Goal: Task Accomplishment & Management: Use online tool/utility

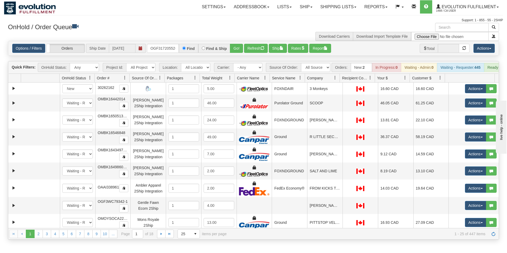
type input "OGF317205526"
click at [234, 45] on button "Go!" at bounding box center [236, 48] width 13 height 9
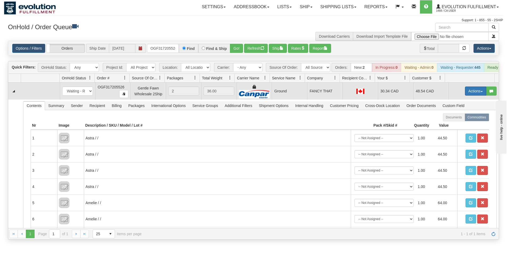
click at [474, 95] on button "Actions" at bounding box center [475, 91] width 21 height 9
click at [452, 124] on span "Ship" at bounding box center [453, 122] width 11 height 4
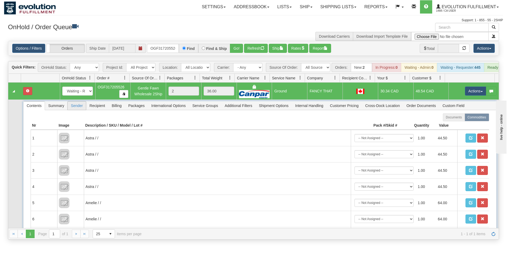
click at [75, 109] on span "Sender" at bounding box center [77, 106] width 18 height 9
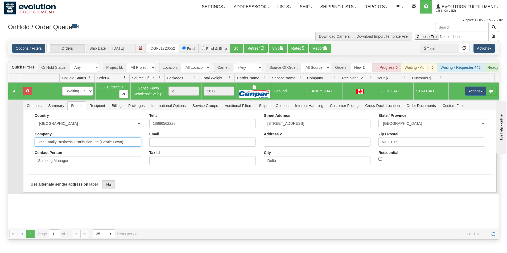
drag, startPoint x: 99, startPoint y: 145, endPoint x: 145, endPoint y: 154, distance: 47.2
click at [145, 154] on div "Country [GEOGRAPHIC_DATA] [GEOGRAPHIC_DATA] [GEOGRAPHIC_DATA] [GEOGRAPHIC_DATA]…" at bounding box center [260, 142] width 466 height 56
type input "The Family Business Distribution Ltd"
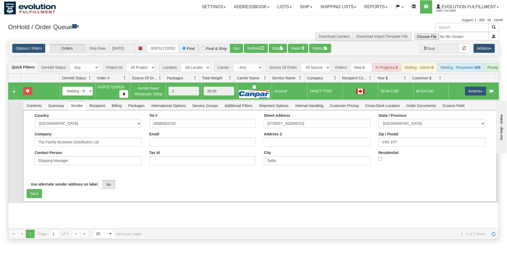
click at [26, 149] on div "Country [GEOGRAPHIC_DATA] [GEOGRAPHIC_DATA] [GEOGRAPHIC_DATA] [GEOGRAPHIC_DATA]…" at bounding box center [259, 155] width 473 height 91
click at [36, 196] on button "Save" at bounding box center [34, 193] width 15 height 9
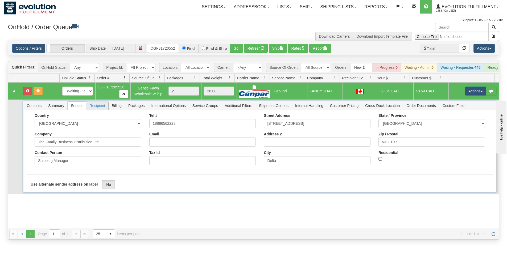
click at [104, 110] on span "Recipient" at bounding box center [97, 106] width 22 height 9
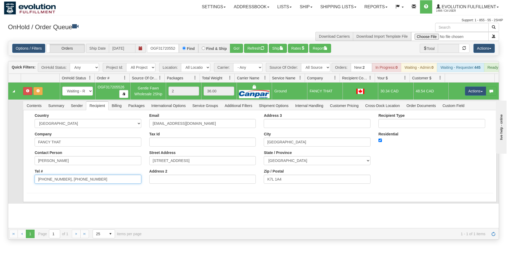
drag, startPoint x: 61, startPoint y: 184, endPoint x: 100, endPoint y: 186, distance: 39.1
click at [100, 184] on input "[PHONE_NUMBER], [PHONE_NUMBER]" at bounding box center [88, 179] width 107 height 9
type input "[PHONE_NUMBER]"
click at [111, 192] on form "Country [GEOGRAPHIC_DATA] [GEOGRAPHIC_DATA] [GEOGRAPHIC_DATA] [GEOGRAPHIC_DATA]…" at bounding box center [260, 154] width 466 height 80
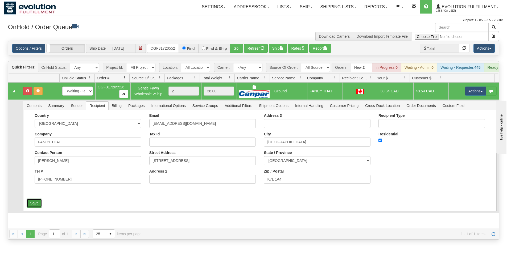
click at [36, 205] on button "Save" at bounding box center [34, 203] width 15 height 9
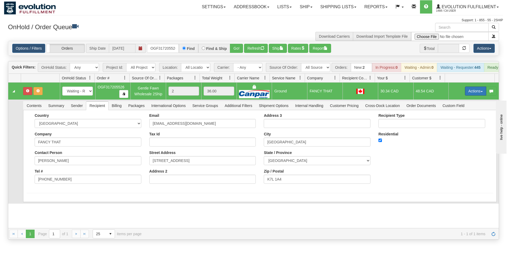
click at [475, 96] on button "Actions" at bounding box center [475, 91] width 21 height 9
click at [455, 125] on link "Ship" at bounding box center [464, 122] width 43 height 7
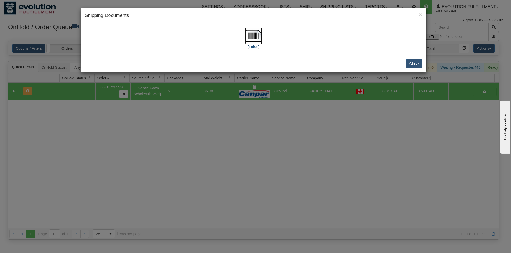
click at [255, 42] on img at bounding box center [253, 35] width 17 height 17
click at [254, 39] on img at bounding box center [253, 35] width 17 height 17
click at [261, 140] on div "× Shipping Documents [Label] Close" at bounding box center [255, 126] width 511 height 253
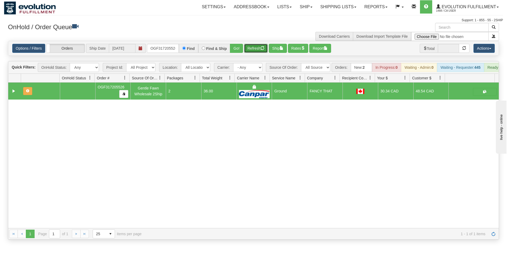
click at [254, 49] on button "Refresh" at bounding box center [256, 48] width 24 height 9
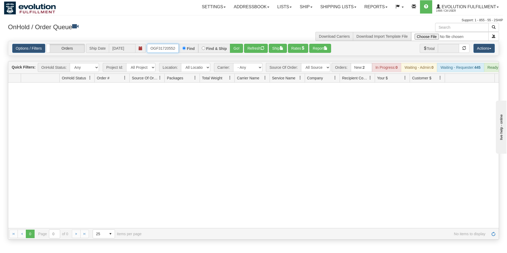
scroll to position [0, 2]
drag, startPoint x: 149, startPoint y: 48, endPoint x: 181, endPoint y: 51, distance: 32.1
click at [181, 51] on div "OGF317205526 Find Find & Ship Go!" at bounding box center [195, 48] width 96 height 9
click at [237, 49] on button "Go!" at bounding box center [236, 48] width 13 height 9
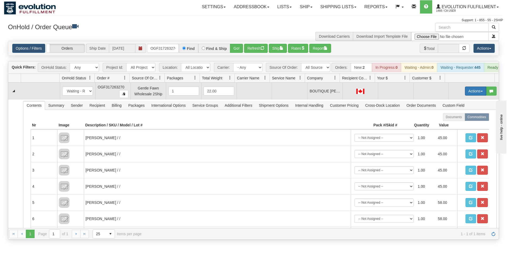
click at [471, 95] on button "Actions" at bounding box center [475, 91] width 21 height 9
click at [461, 117] on span "Rate All Services" at bounding box center [464, 115] width 32 height 4
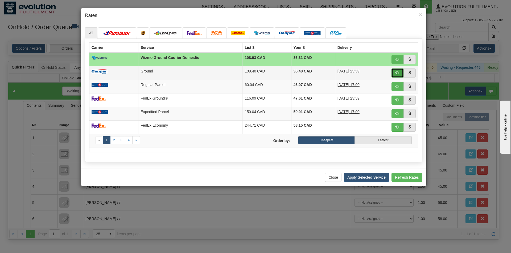
click at [397, 72] on span "button" at bounding box center [397, 73] width 4 height 4
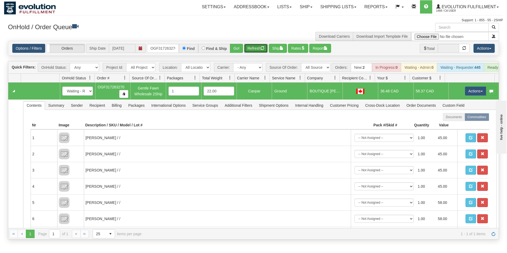
click at [255, 48] on button "Refresh" at bounding box center [256, 48] width 24 height 9
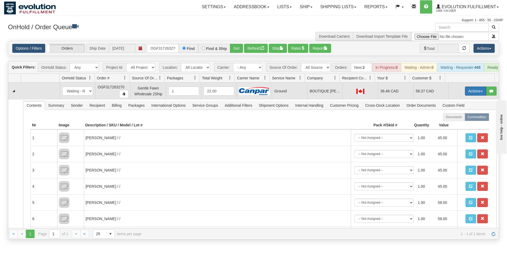
click at [469, 95] on button "Actions" at bounding box center [475, 91] width 21 height 9
click at [451, 124] on span "Ship" at bounding box center [453, 122] width 11 height 4
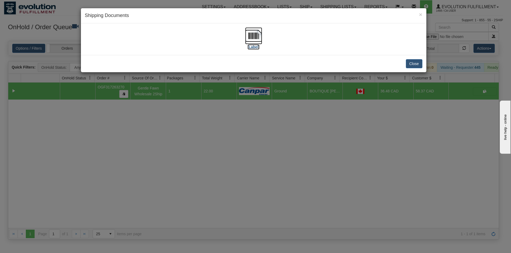
click at [252, 40] on img at bounding box center [253, 35] width 17 height 17
click at [315, 165] on div "× Shipping Documents [Label] Close" at bounding box center [255, 126] width 511 height 253
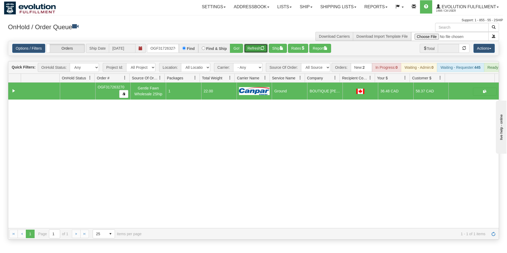
click at [260, 46] on button "Refresh" at bounding box center [256, 48] width 24 height 9
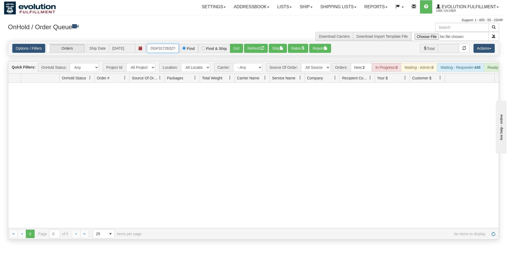
scroll to position [0, 2]
drag, startPoint x: 148, startPoint y: 48, endPoint x: 182, endPoint y: 54, distance: 34.6
click at [182, 54] on div "Options / Filters Group Shipments Orders Ship Date [DATE] OGF317263270 Find Fin…" at bounding box center [253, 48] width 490 height 14
click at [237, 50] on button "Go!" at bounding box center [236, 48] width 13 height 9
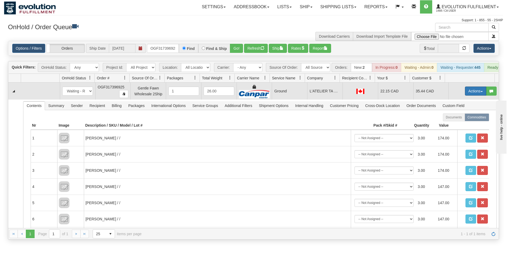
click at [467, 95] on button "Actions" at bounding box center [475, 91] width 21 height 9
click at [450, 124] on span "Ship" at bounding box center [453, 122] width 11 height 4
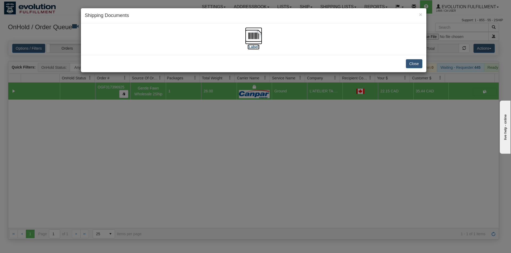
click at [256, 40] on img at bounding box center [253, 35] width 17 height 17
click at [278, 201] on div "× Shipping Documents [Label] Close" at bounding box center [255, 126] width 511 height 253
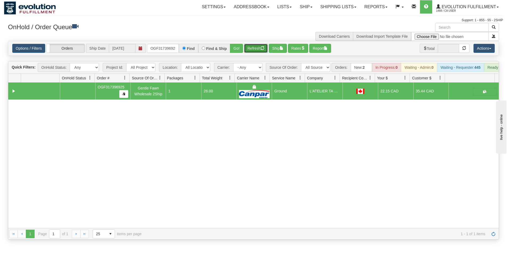
click at [258, 50] on button "Refresh" at bounding box center [256, 48] width 24 height 9
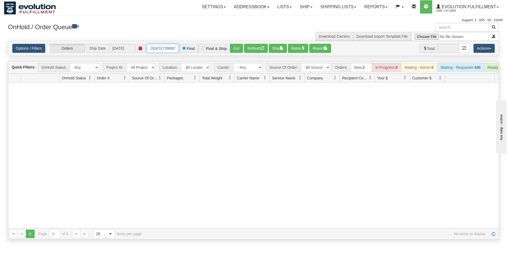
scroll to position [0, 2]
drag, startPoint x: 148, startPoint y: 49, endPoint x: 183, endPoint y: 56, distance: 34.9
click at [182, 56] on div "Options / Filters Group Shipments Orders Ship Date [DATE] OGF317396925 Find Fin…" at bounding box center [253, 48] width 491 height 15
click at [237, 48] on button "Go!" at bounding box center [236, 48] width 13 height 9
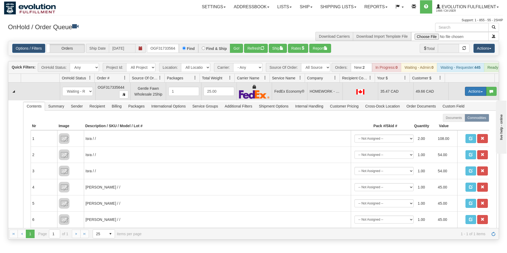
click at [469, 96] on button "Actions" at bounding box center [475, 91] width 21 height 9
click at [453, 124] on span "Ship" at bounding box center [453, 122] width 11 height 4
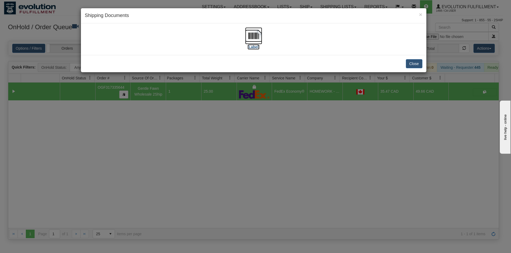
click at [255, 40] on img at bounding box center [253, 35] width 17 height 17
click at [247, 144] on div "× Shipping Documents [Label] Close" at bounding box center [255, 126] width 511 height 253
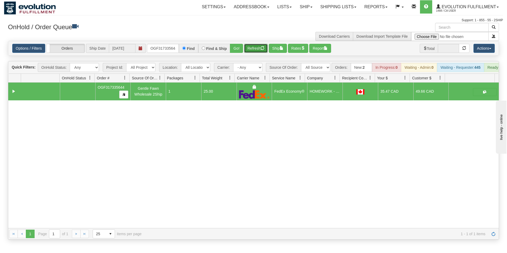
click at [257, 48] on button "Refresh" at bounding box center [256, 48] width 24 height 9
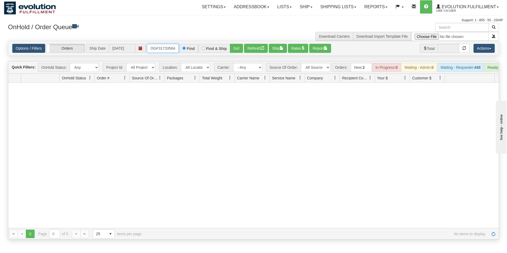
scroll to position [0, 2]
drag, startPoint x: 150, startPoint y: 50, endPoint x: 178, endPoint y: 49, distance: 28.7
click at [178, 49] on input "OGF317335644" at bounding box center [163, 48] width 32 height 9
click at [238, 52] on button "Go!" at bounding box center [236, 48] width 13 height 9
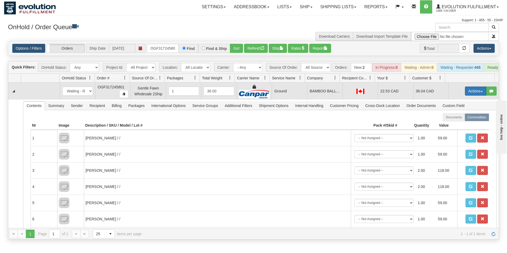
click at [469, 95] on button "Actions" at bounding box center [475, 91] width 21 height 9
click at [451, 124] on span "Ship" at bounding box center [453, 122] width 11 height 4
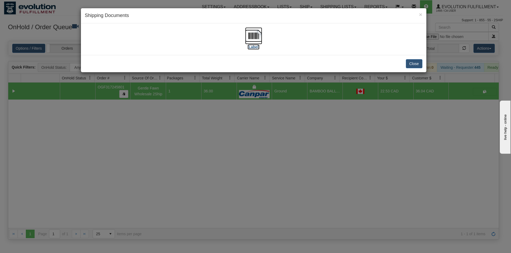
click at [259, 35] on img at bounding box center [253, 35] width 17 height 17
click at [262, 149] on div "× Shipping Documents [Label] Close" at bounding box center [255, 126] width 511 height 253
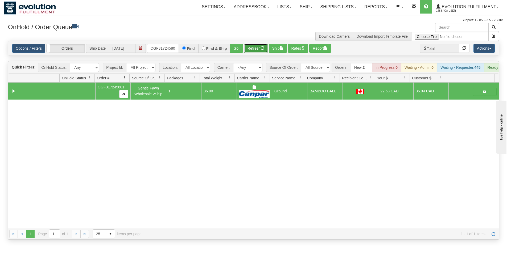
click at [249, 49] on button "Refresh" at bounding box center [256, 48] width 24 height 9
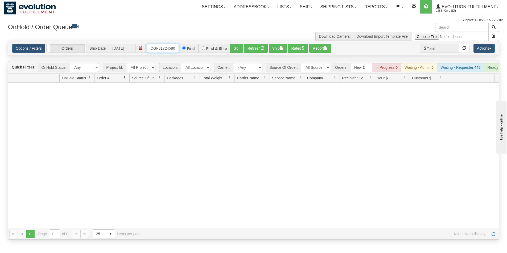
scroll to position [0, 2]
drag, startPoint x: 150, startPoint y: 47, endPoint x: 181, endPoint y: 47, distance: 30.9
click at [181, 47] on div "OGF317245801 Find Find & Ship Go!" at bounding box center [195, 48] width 96 height 9
type input "OGF317496966"
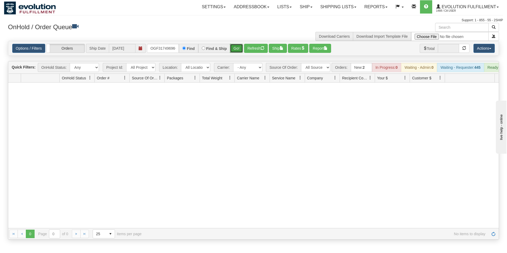
click at [238, 47] on button "Go!" at bounding box center [236, 48] width 13 height 9
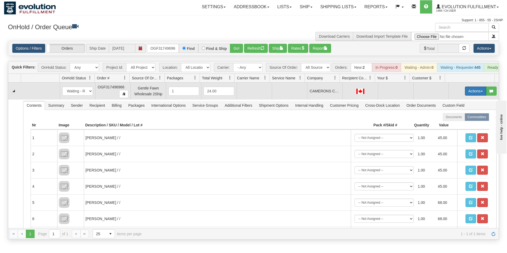
click at [468, 94] on button "Actions" at bounding box center [475, 91] width 21 height 9
click at [455, 117] on span "Rate All Services" at bounding box center [464, 115] width 32 height 4
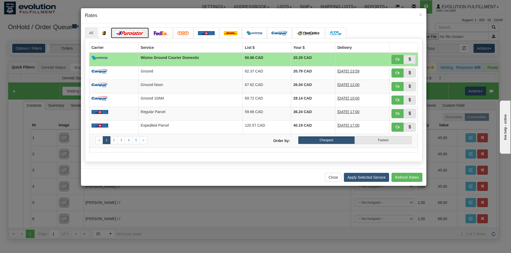
click at [134, 35] on img at bounding box center [130, 33] width 30 height 4
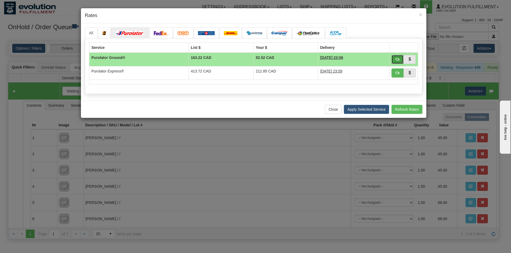
click at [397, 58] on span "button" at bounding box center [397, 59] width 4 height 4
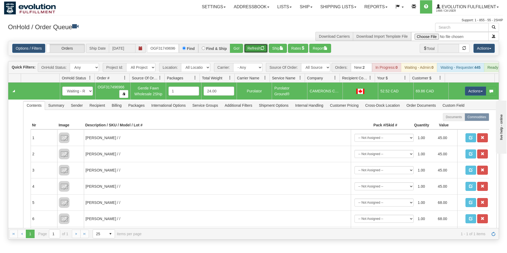
click at [254, 52] on button "Refresh" at bounding box center [256, 48] width 24 height 9
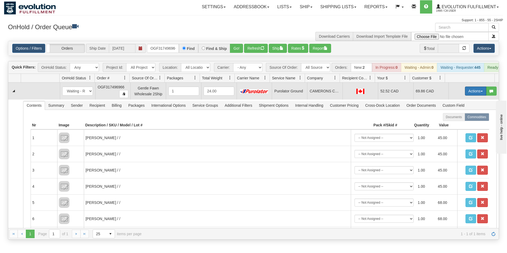
click at [469, 94] on button "Actions" at bounding box center [475, 91] width 21 height 9
click at [454, 124] on span "Ship" at bounding box center [453, 122] width 11 height 4
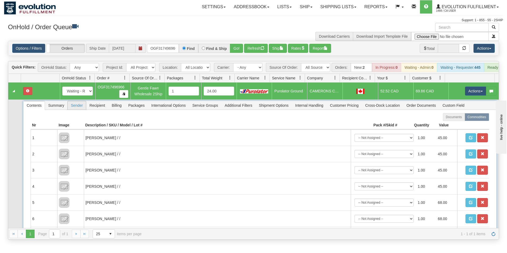
click at [73, 107] on span "Sender" at bounding box center [77, 105] width 18 height 9
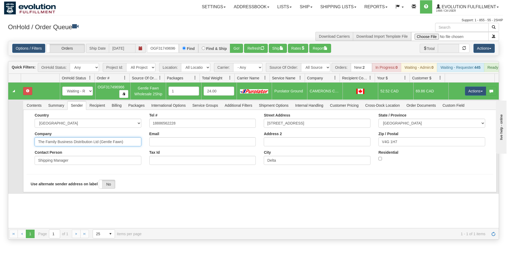
drag, startPoint x: 99, startPoint y: 146, endPoint x: 131, endPoint y: 148, distance: 32.8
click at [131, 147] on input "The Family Business Distribution Ltd (Gentle Fawn)" at bounding box center [88, 142] width 107 height 9
type input "The Family Business Distribution Ltd"
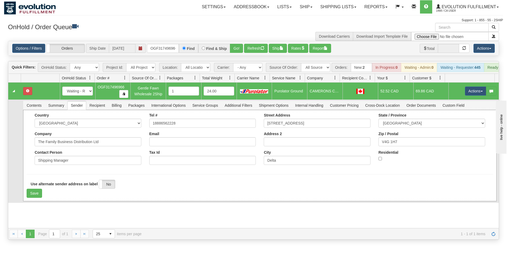
click at [145, 175] on form "Country [GEOGRAPHIC_DATA] [GEOGRAPHIC_DATA] [GEOGRAPHIC_DATA] [GEOGRAPHIC_DATA]…" at bounding box center [260, 155] width 466 height 85
click at [35, 197] on button "Save" at bounding box center [34, 193] width 15 height 9
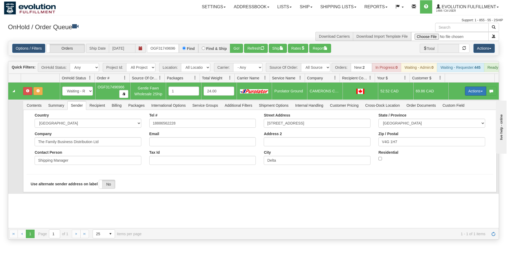
click at [467, 93] on button "Actions" at bounding box center [475, 91] width 21 height 9
click at [454, 124] on span "Ship" at bounding box center [453, 122] width 11 height 4
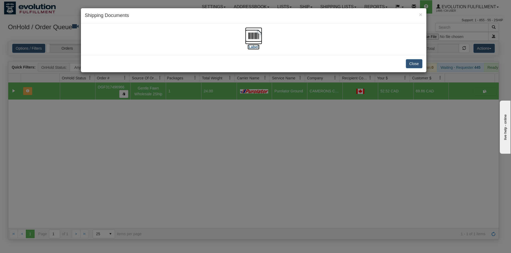
click at [255, 35] on img at bounding box center [253, 35] width 17 height 17
click at [249, 173] on div "× Shipping Documents [Label] Close" at bounding box center [255, 126] width 511 height 253
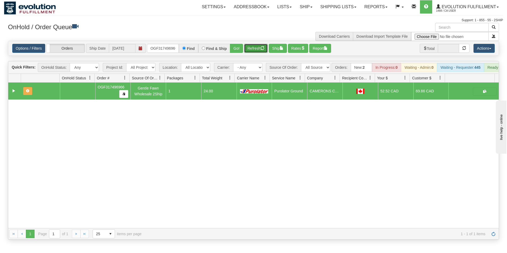
click at [258, 46] on button "Refresh" at bounding box center [256, 48] width 24 height 9
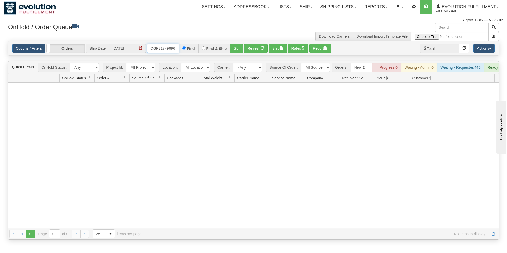
scroll to position [0, 2]
drag, startPoint x: 150, startPoint y: 48, endPoint x: 190, endPoint y: 51, distance: 40.3
click at [190, 51] on div "OGF317496966 Find Find & Ship Go!" at bounding box center [195, 48] width 96 height 9
type input "OGF317288986"
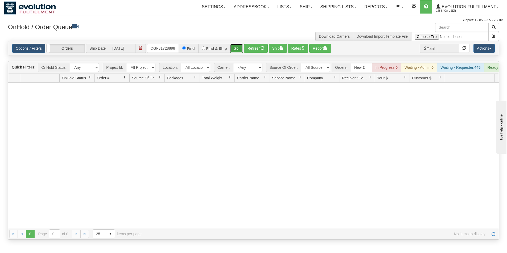
drag, startPoint x: 233, startPoint y: 48, endPoint x: 235, endPoint y: 55, distance: 6.7
click at [234, 48] on button "Go!" at bounding box center [236, 48] width 13 height 9
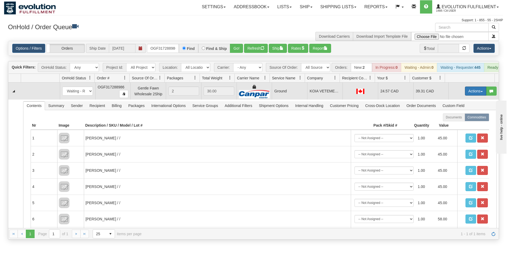
click at [475, 96] on button "Actions" at bounding box center [475, 91] width 21 height 9
click at [456, 126] on link "Ship" at bounding box center [464, 122] width 43 height 7
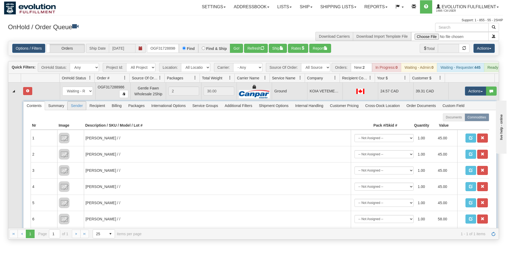
click at [77, 109] on span "Sender" at bounding box center [77, 106] width 18 height 9
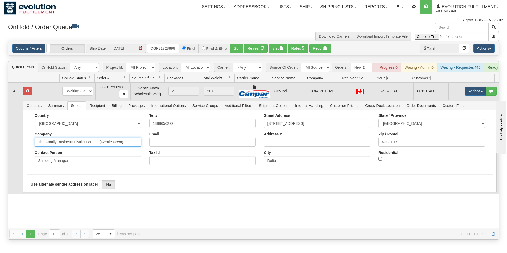
drag, startPoint x: 98, startPoint y: 146, endPoint x: 140, endPoint y: 146, distance: 42.0
click at [140, 146] on div "Country [GEOGRAPHIC_DATA] [GEOGRAPHIC_DATA] [GEOGRAPHIC_DATA] [GEOGRAPHIC_DATA]…" at bounding box center [88, 142] width 115 height 56
type input "The Family Business Distribution Ltd"
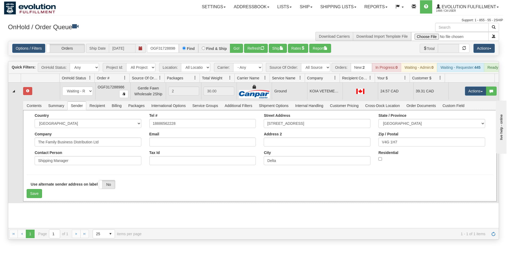
click at [41, 169] on div "Country [GEOGRAPHIC_DATA] [GEOGRAPHIC_DATA] [GEOGRAPHIC_DATA] [GEOGRAPHIC_DATA]…" at bounding box center [88, 142] width 115 height 56
click at [34, 196] on button "Save" at bounding box center [34, 193] width 15 height 9
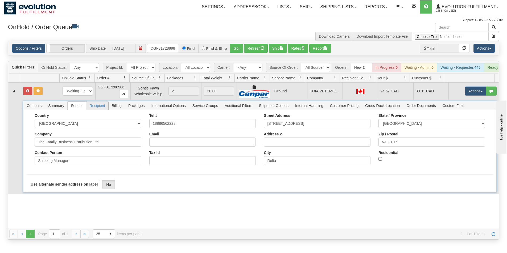
click at [100, 110] on span "Recipient" at bounding box center [97, 106] width 22 height 9
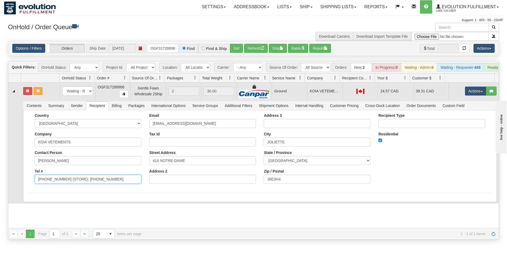
drag, startPoint x: 61, startPoint y: 183, endPoint x: 137, endPoint y: 184, distance: 76.1
click at [137, 184] on input "[PHONE_NUMBER] (STORE); [PHONE_NUMBER]" at bounding box center [88, 179] width 107 height 9
type input "[PHONE_NUMBER]"
click at [167, 198] on div "Country [GEOGRAPHIC_DATA] [GEOGRAPHIC_DATA] [GEOGRAPHIC_DATA] [GEOGRAPHIC_DATA]…" at bounding box center [259, 156] width 473 height 92
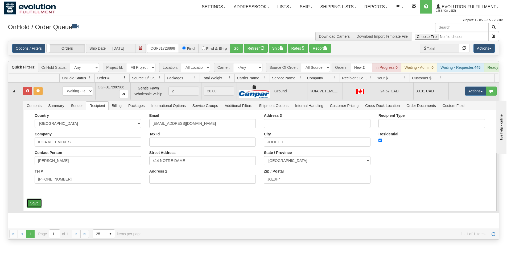
click at [37, 207] on button "Save" at bounding box center [34, 203] width 15 height 9
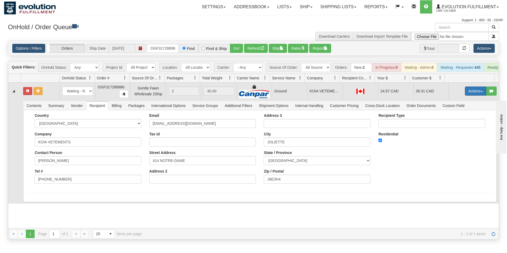
click at [465, 95] on button "Actions" at bounding box center [475, 91] width 21 height 9
click at [452, 124] on span "Ship" at bounding box center [453, 122] width 11 height 4
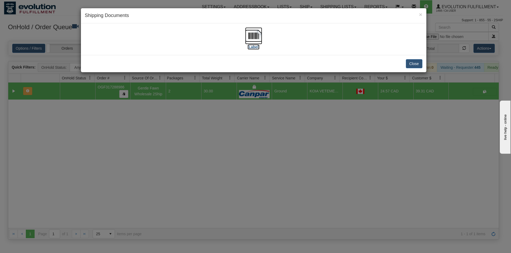
click at [260, 41] on img at bounding box center [253, 35] width 17 height 17
drag, startPoint x: 318, startPoint y: 157, endPoint x: 289, endPoint y: 110, distance: 55.7
click at [318, 157] on div "× Shipping Documents [Label] Close" at bounding box center [255, 126] width 511 height 253
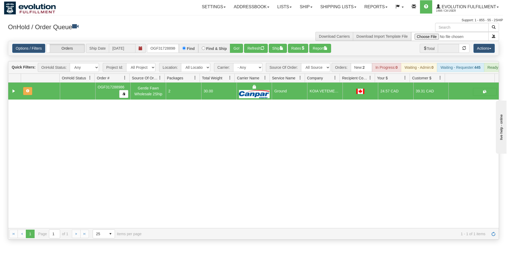
click at [257, 54] on div "Options / Filters Group Shipments Orders Ship Date [DATE] OGF317288986 Find Fin…" at bounding box center [253, 48] width 490 height 14
click at [257, 51] on button "Refresh" at bounding box center [256, 48] width 24 height 9
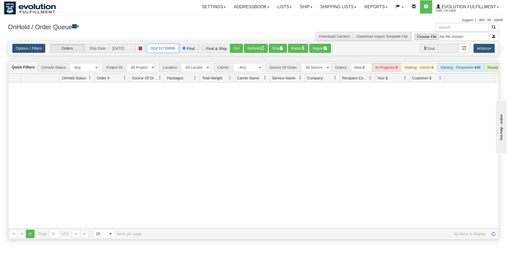
scroll to position [0, 2]
drag, startPoint x: 148, startPoint y: 49, endPoint x: 187, endPoint y: 49, distance: 38.8
click at [187, 49] on div "OGF317288986 Find Find & Ship Go!" at bounding box center [195, 48] width 96 height 9
click at [240, 51] on button "Go!" at bounding box center [236, 48] width 13 height 9
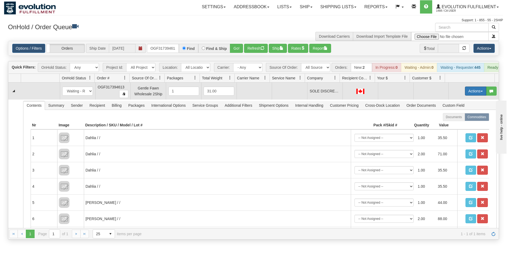
click at [470, 95] on button "Actions" at bounding box center [475, 91] width 21 height 9
click at [458, 117] on span "Rate All Services" at bounding box center [464, 115] width 32 height 4
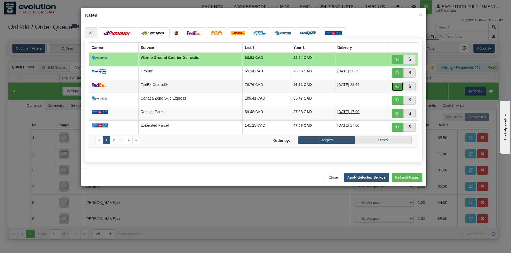
click at [396, 86] on span "button" at bounding box center [397, 87] width 4 height 4
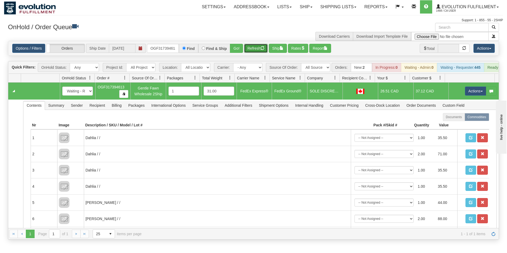
click at [251, 48] on button "Refresh" at bounding box center [256, 48] width 24 height 9
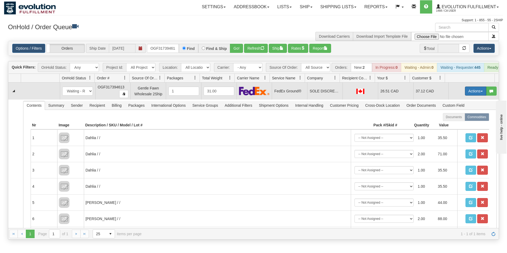
click at [467, 94] on button "Actions" at bounding box center [475, 91] width 21 height 9
click at [453, 124] on span "Ship" at bounding box center [453, 122] width 11 height 4
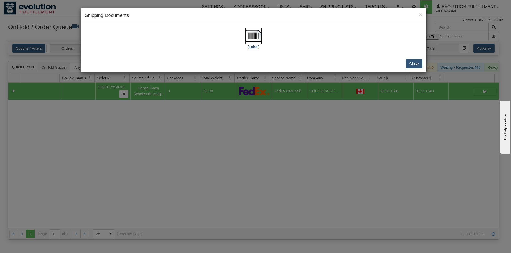
click at [259, 34] on img at bounding box center [253, 35] width 17 height 17
click at [260, 150] on div "× Shipping Documents [Label] Close" at bounding box center [255, 126] width 511 height 253
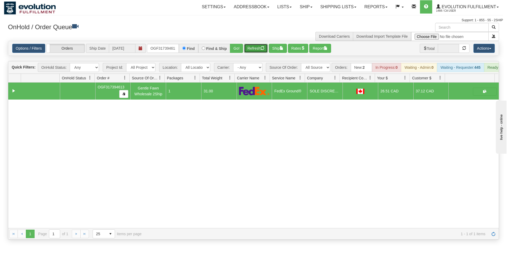
click at [255, 49] on button "Refresh" at bounding box center [256, 48] width 24 height 9
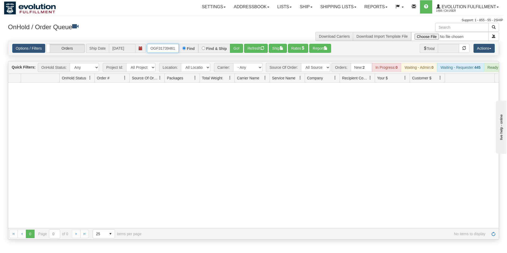
scroll to position [0, 2]
drag, startPoint x: 150, startPoint y: 48, endPoint x: 183, endPoint y: 51, distance: 32.9
click at [183, 51] on div "OGF317394613 Find Find & Ship Go!" at bounding box center [195, 48] width 96 height 9
click at [236, 49] on button "Go!" at bounding box center [236, 48] width 13 height 9
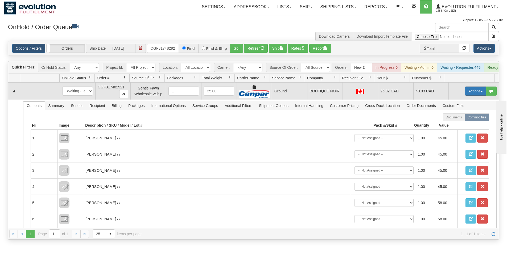
click at [470, 95] on button "Actions" at bounding box center [475, 91] width 21 height 9
click at [458, 126] on link "Ship" at bounding box center [464, 122] width 43 height 7
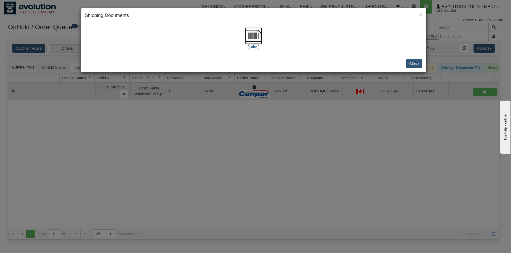
click at [252, 40] on img at bounding box center [253, 35] width 17 height 17
click at [276, 132] on div "× Shipping Documents [Label] Close" at bounding box center [255, 126] width 511 height 253
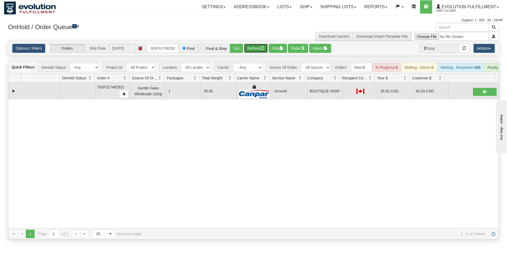
click at [254, 51] on button "Refresh" at bounding box center [256, 48] width 24 height 9
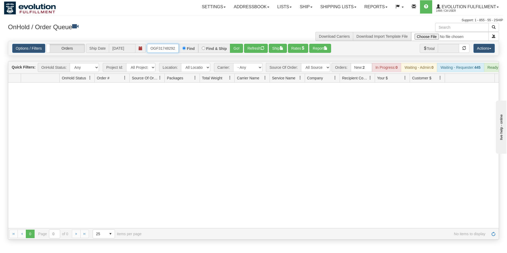
scroll to position [0, 2]
drag, startPoint x: 149, startPoint y: 49, endPoint x: 184, endPoint y: 54, distance: 34.9
click at [184, 54] on div "Options / Filters Group Shipments Orders Ship Date [DATE] OGF317482921 Find Fin…" at bounding box center [253, 48] width 490 height 14
click at [235, 47] on button "Go!" at bounding box center [236, 48] width 13 height 9
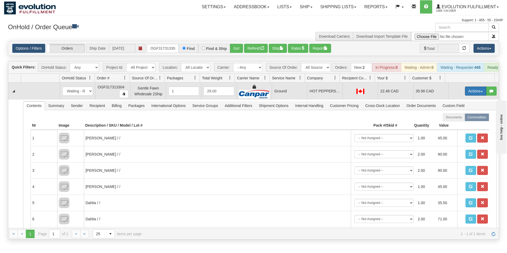
click at [473, 96] on button "Actions" at bounding box center [475, 91] width 21 height 9
click at [454, 124] on span "Ship" at bounding box center [453, 122] width 11 height 4
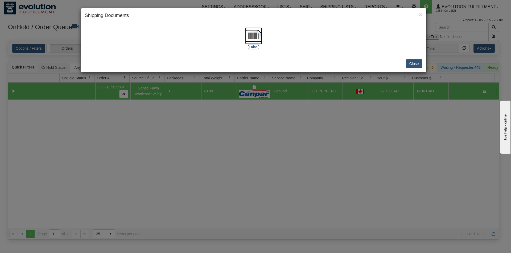
click at [259, 34] on img at bounding box center [253, 35] width 17 height 17
click at [258, 159] on div "× Shipping Documents [Label] Close" at bounding box center [255, 126] width 511 height 253
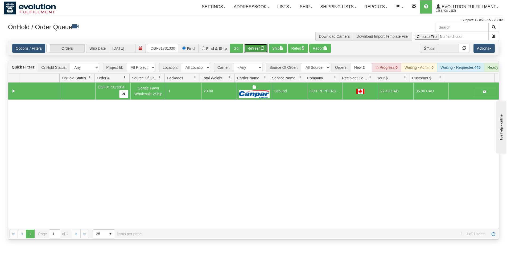
click at [257, 50] on button "Refresh" at bounding box center [256, 48] width 24 height 9
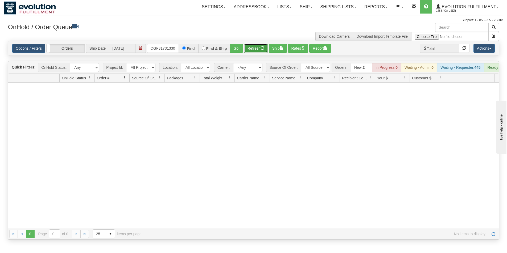
click at [253, 49] on button "Refresh" at bounding box center [256, 48] width 24 height 9
drag, startPoint x: 151, startPoint y: 47, endPoint x: 180, endPoint y: 48, distance: 29.8
click at [180, 48] on div "OGF317313304 Find Find & Ship Go!" at bounding box center [195, 48] width 96 height 9
type input "OGF317255764"
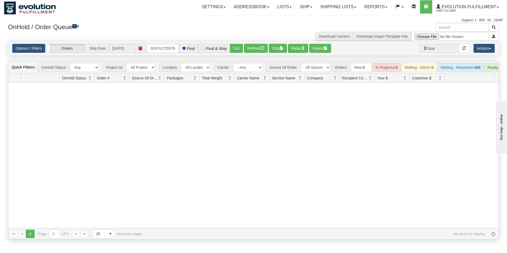
scroll to position [0, 0]
click at [237, 48] on button "Go!" at bounding box center [236, 48] width 13 height 9
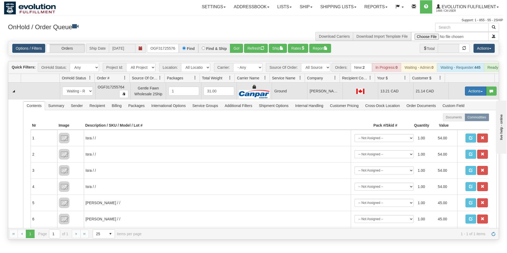
click at [465, 93] on button "Actions" at bounding box center [475, 91] width 21 height 9
click at [451, 124] on span "Ship" at bounding box center [453, 122] width 11 height 4
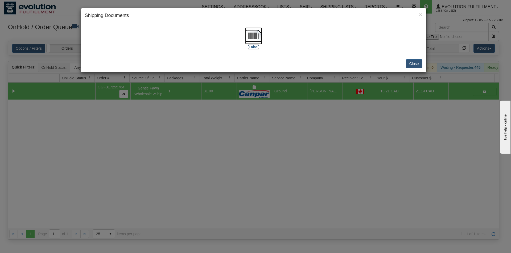
click at [257, 40] on img at bounding box center [253, 35] width 17 height 17
drag, startPoint x: 256, startPoint y: 163, endPoint x: 256, endPoint y: 89, distance: 73.7
click at [256, 163] on div "× Shipping Documents [Label] Close" at bounding box center [255, 126] width 511 height 253
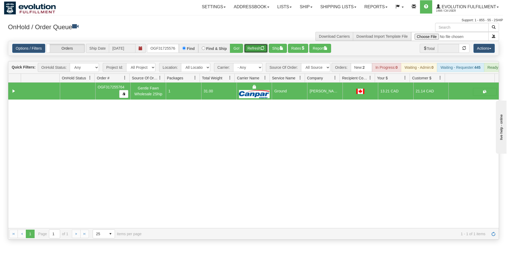
click at [251, 47] on button "Refresh" at bounding box center [256, 48] width 24 height 9
